Goal: Task Accomplishment & Management: Complete application form

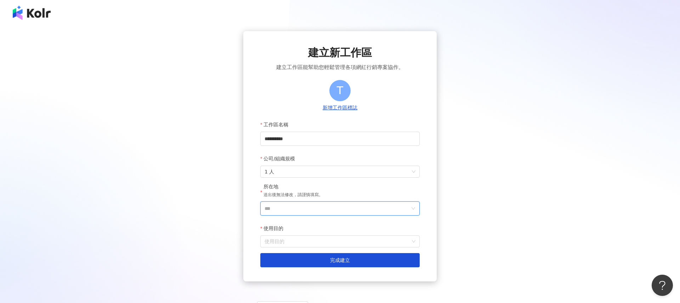
click at [354, 208] on input "***" at bounding box center [336, 208] width 145 height 13
click at [356, 107] on div "台灣" at bounding box center [352, 106] width 10 height 8
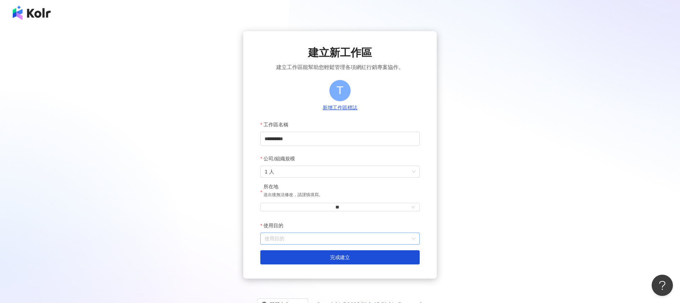
click at [306, 242] on input "使用目的" at bounding box center [339, 238] width 151 height 11
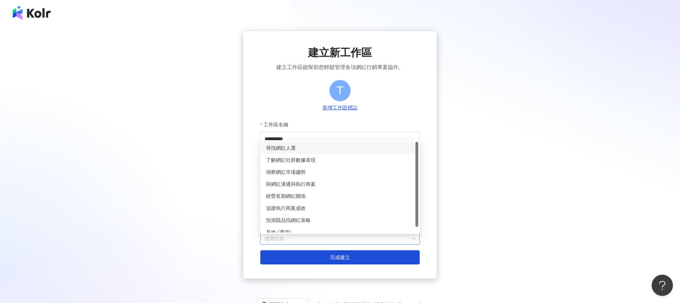
click at [320, 147] on div "尋找網紅人選" at bounding box center [340, 148] width 148 height 8
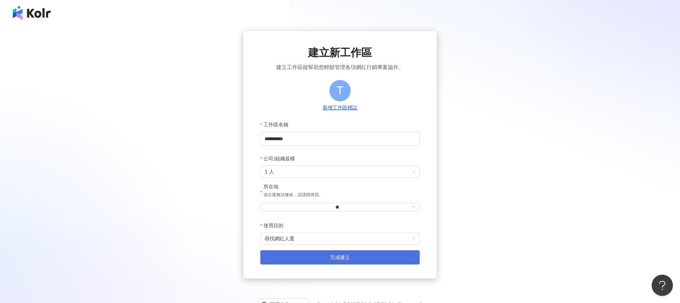
click at [319, 262] on button "完成建立" at bounding box center [339, 257] width 159 height 14
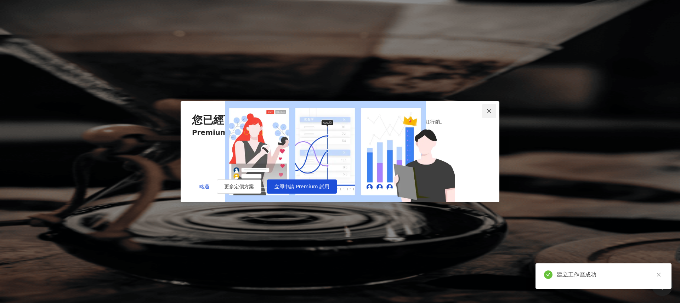
click at [488, 109] on icon "close" at bounding box center [489, 111] width 4 height 4
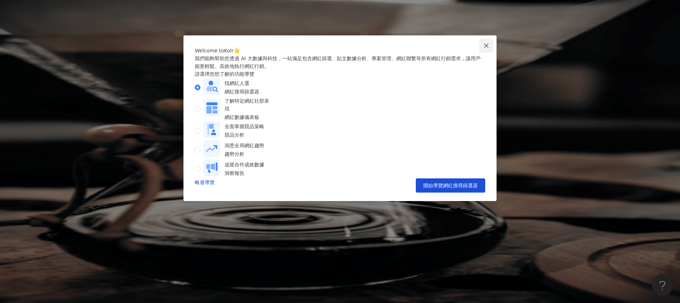
click at [484, 50] on button "Close" at bounding box center [486, 46] width 14 height 14
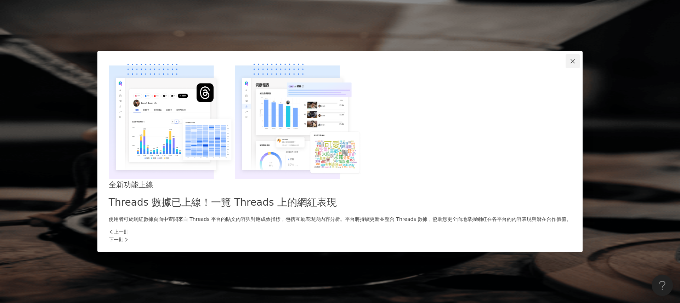
click at [565, 68] on button "Close" at bounding box center [572, 61] width 14 height 14
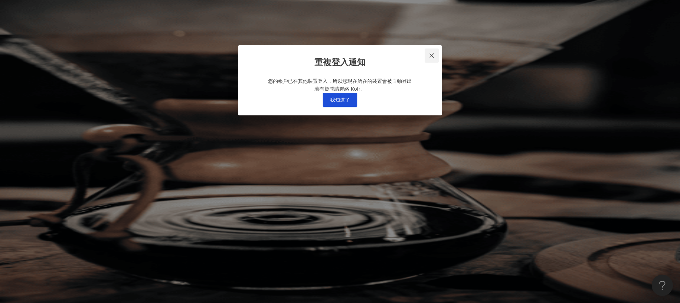
click at [430, 55] on icon "close" at bounding box center [432, 56] width 6 height 6
